Goal: Task Accomplishment & Management: Manage account settings

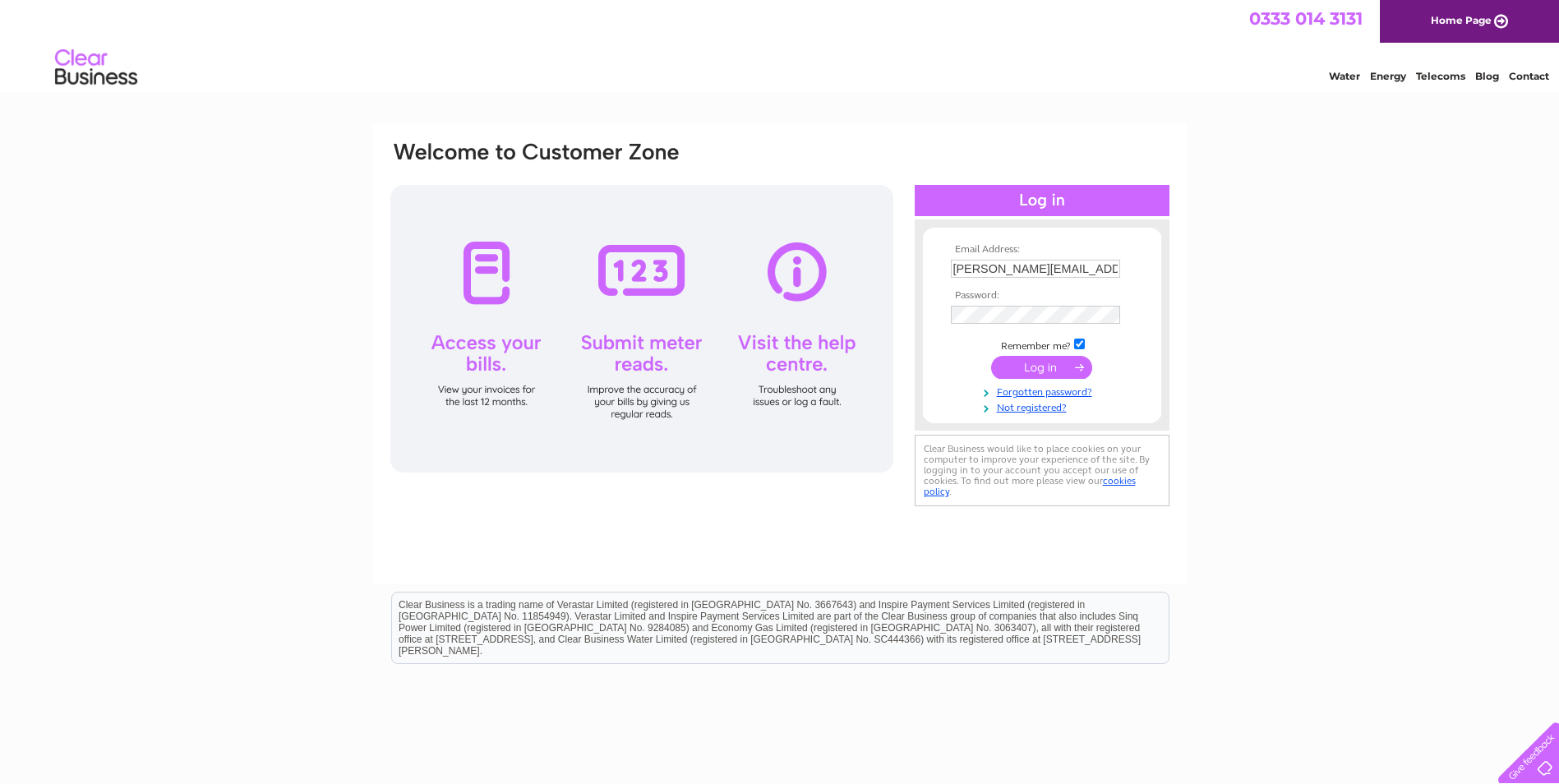
click at [1044, 371] on input "submit" at bounding box center [1042, 367] width 101 height 23
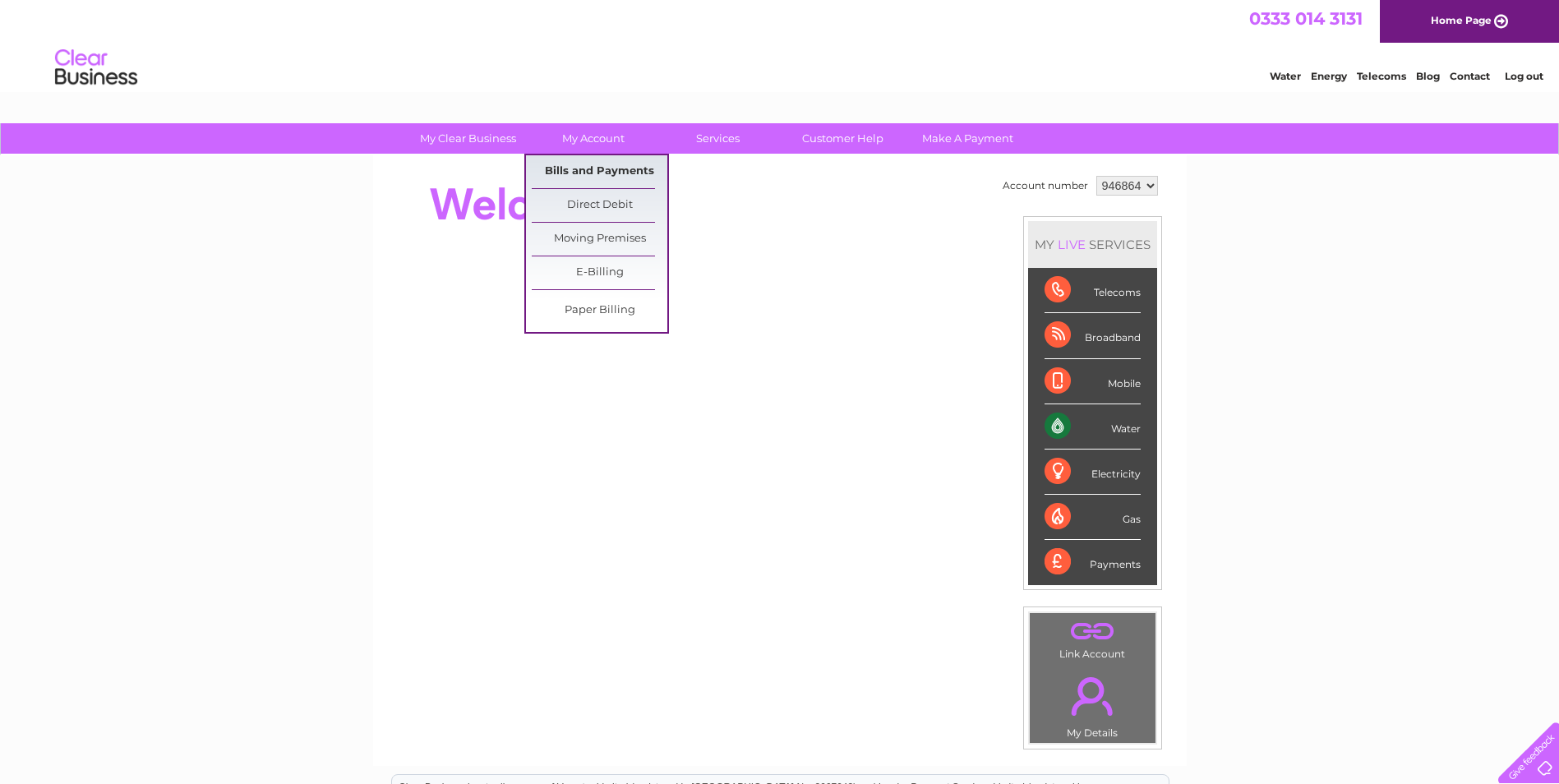
click at [570, 173] on link "Bills and Payments" at bounding box center [599, 171] width 135 height 33
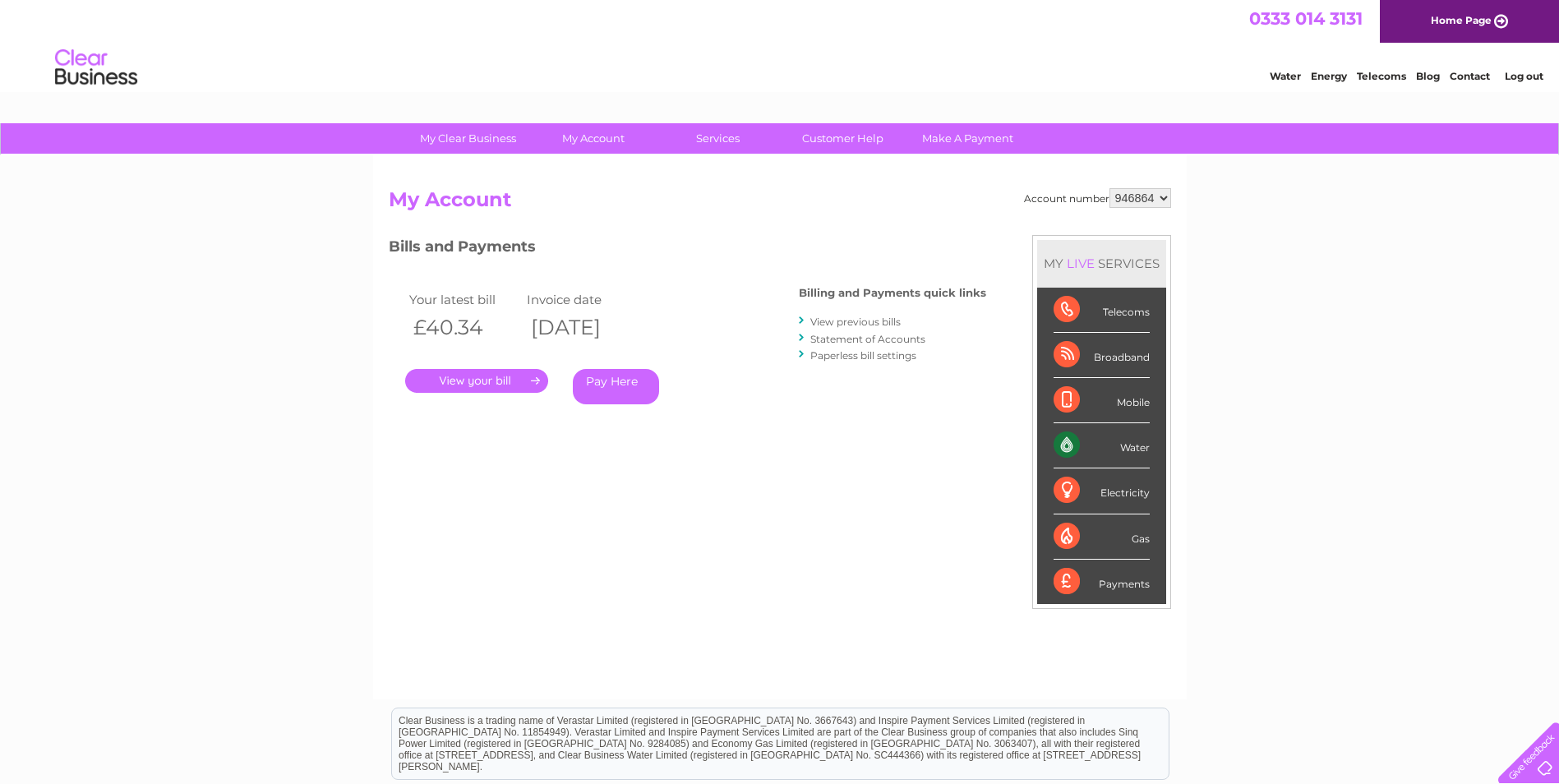
click at [476, 383] on link "." at bounding box center [476, 381] width 143 height 24
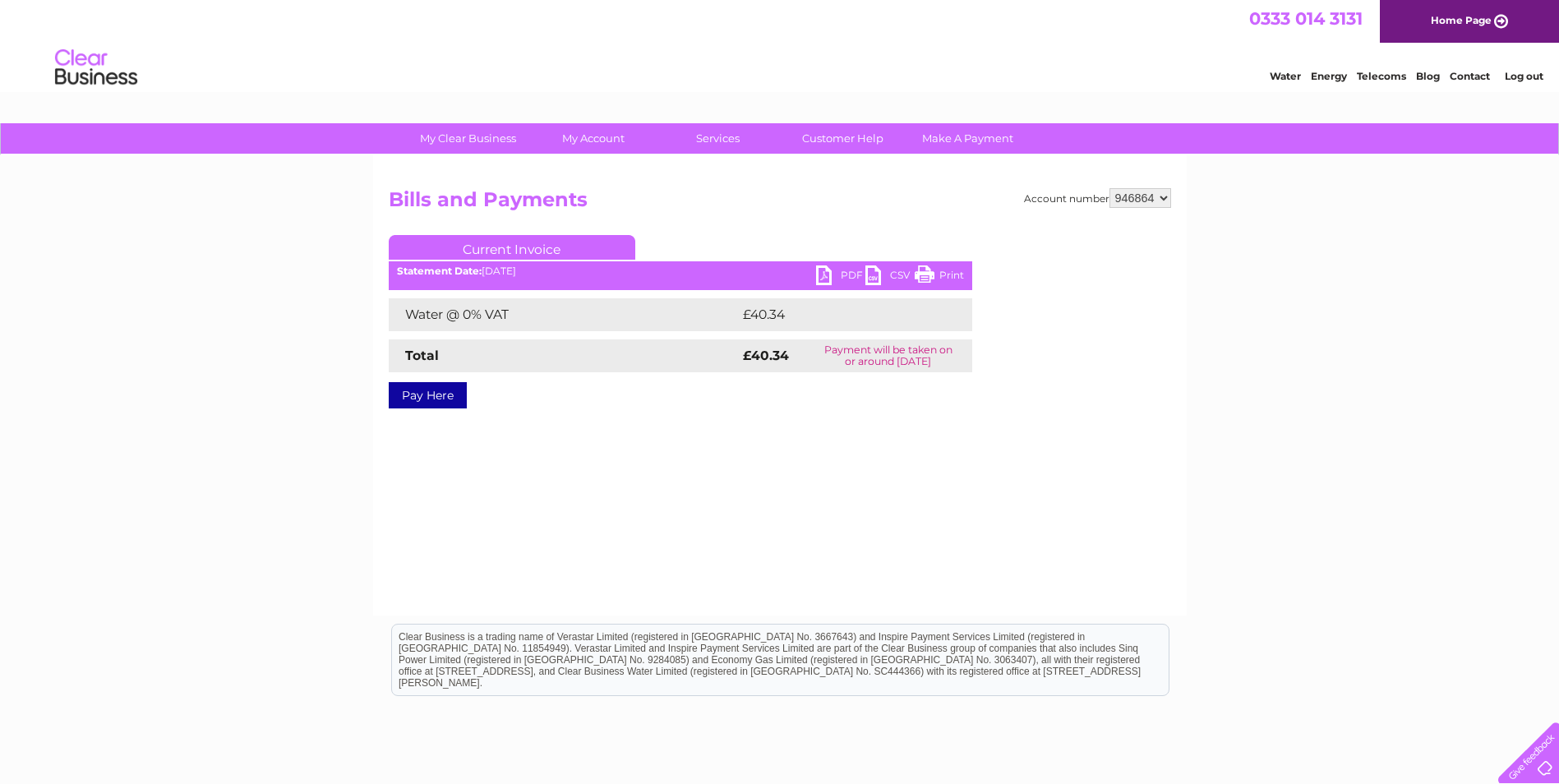
click at [849, 277] on link "PDF" at bounding box center [841, 277] width 50 height 24
